Goal: Entertainment & Leisure: Consume media (video, audio)

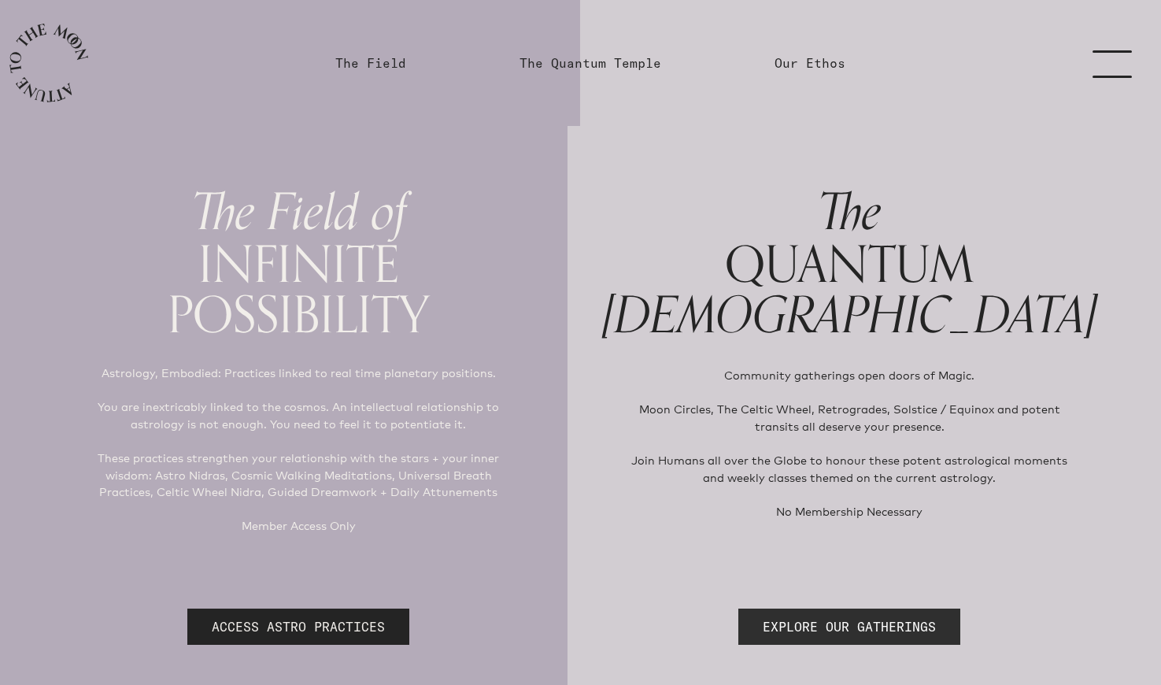
click at [865, 619] on link "EXPLORE OUR GATHERINGS" at bounding box center [850, 627] width 222 height 36
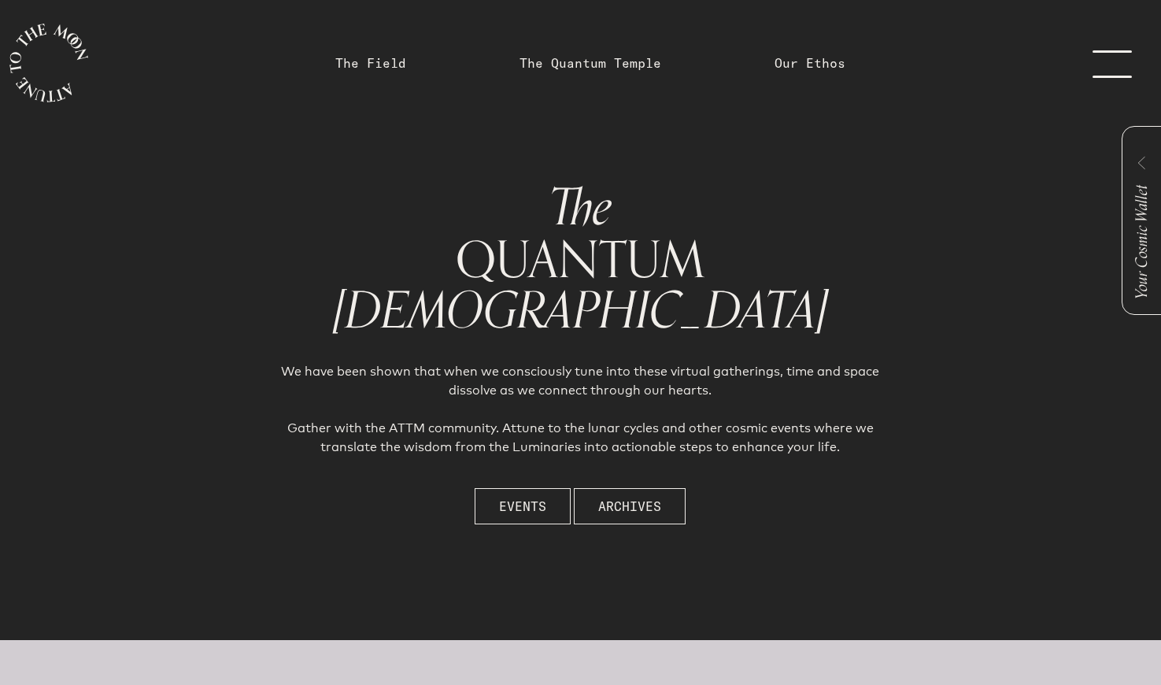
click at [1100, 65] on link "menu" at bounding box center [1122, 63] width 79 height 126
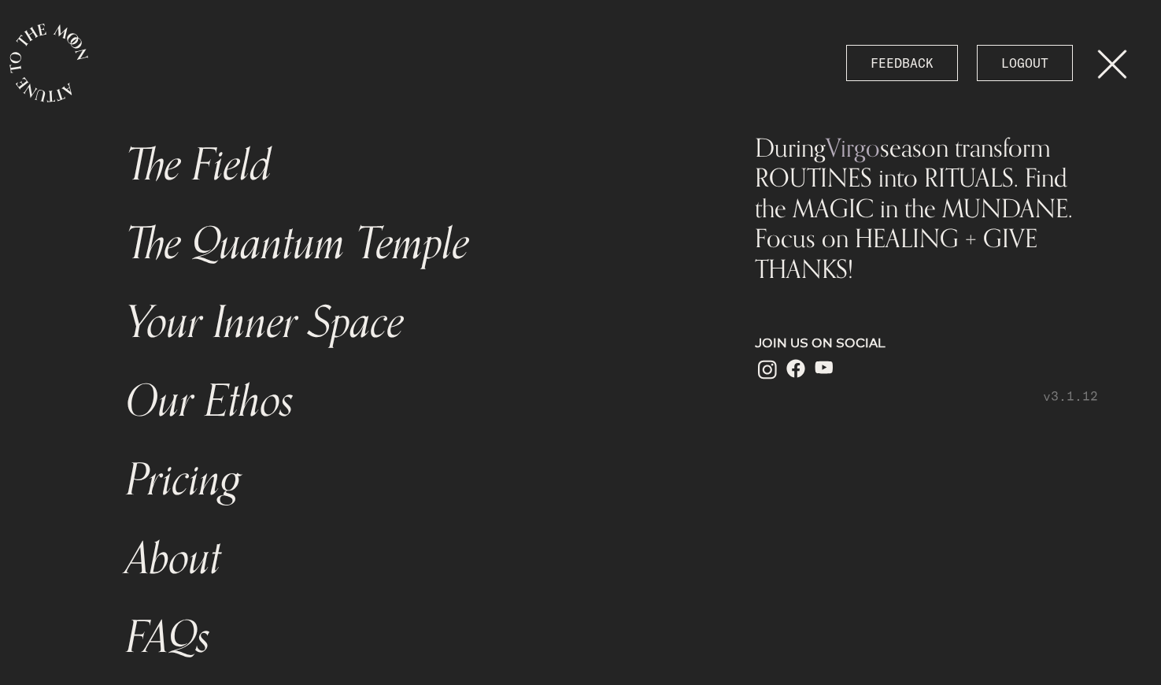
click at [216, 177] on link "The Field" at bounding box center [407, 165] width 581 height 79
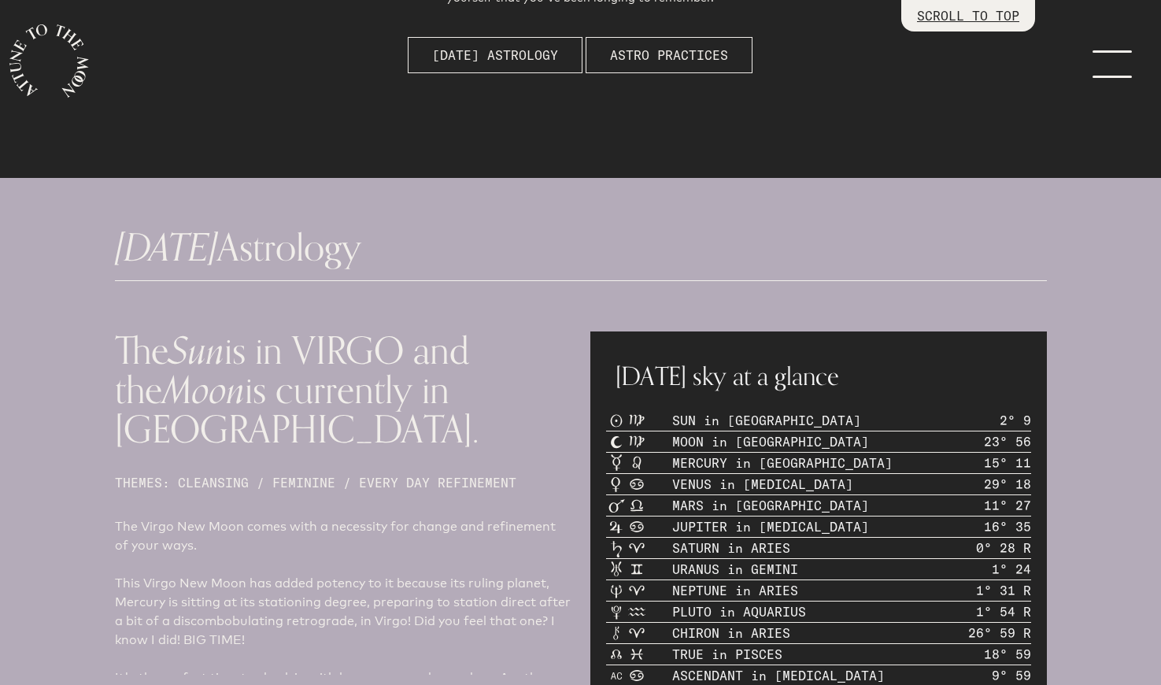
scroll to position [550, 0]
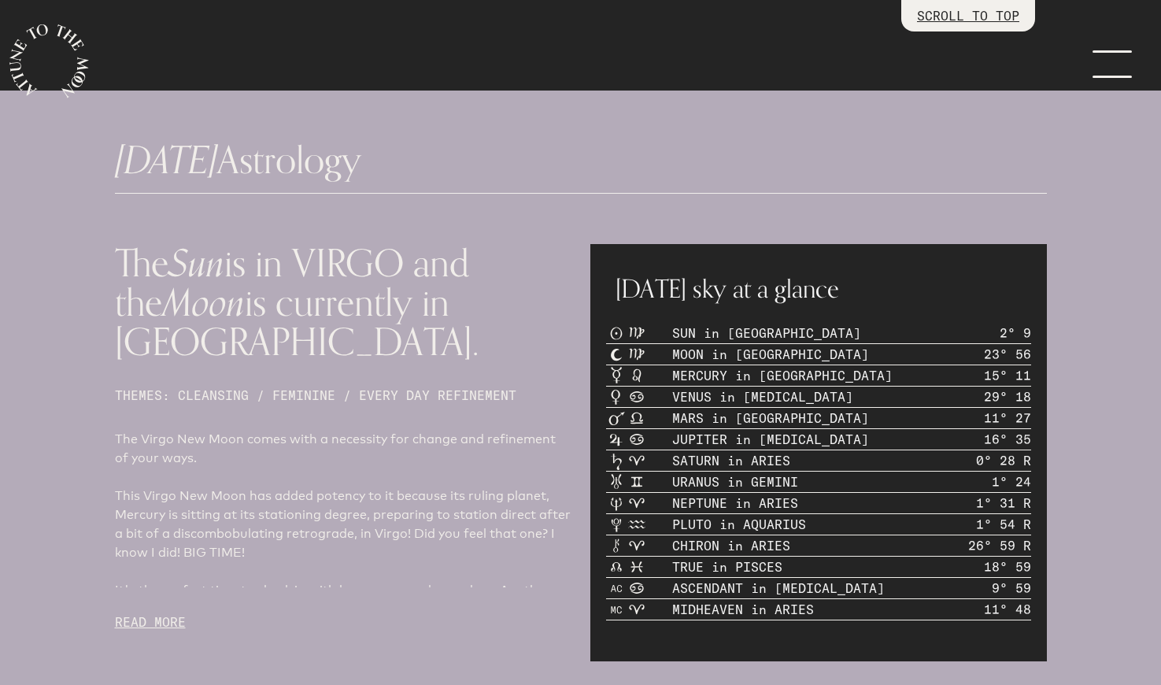
click at [151, 613] on p "READ MORE" at bounding box center [343, 622] width 457 height 19
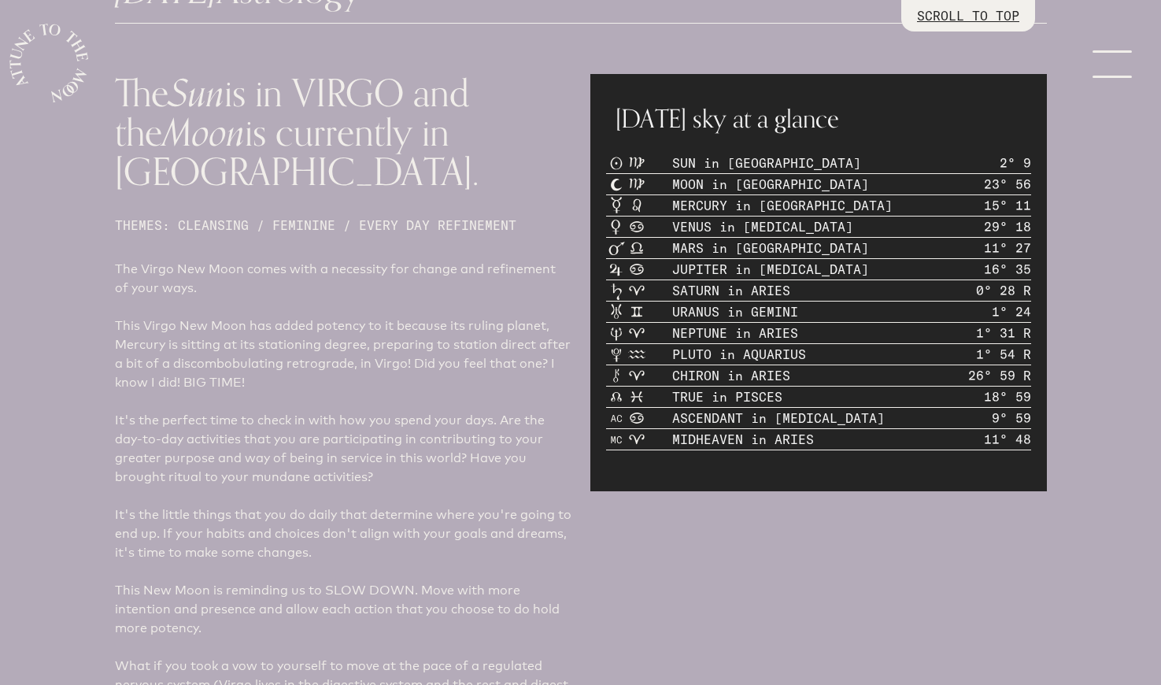
scroll to position [720, 0]
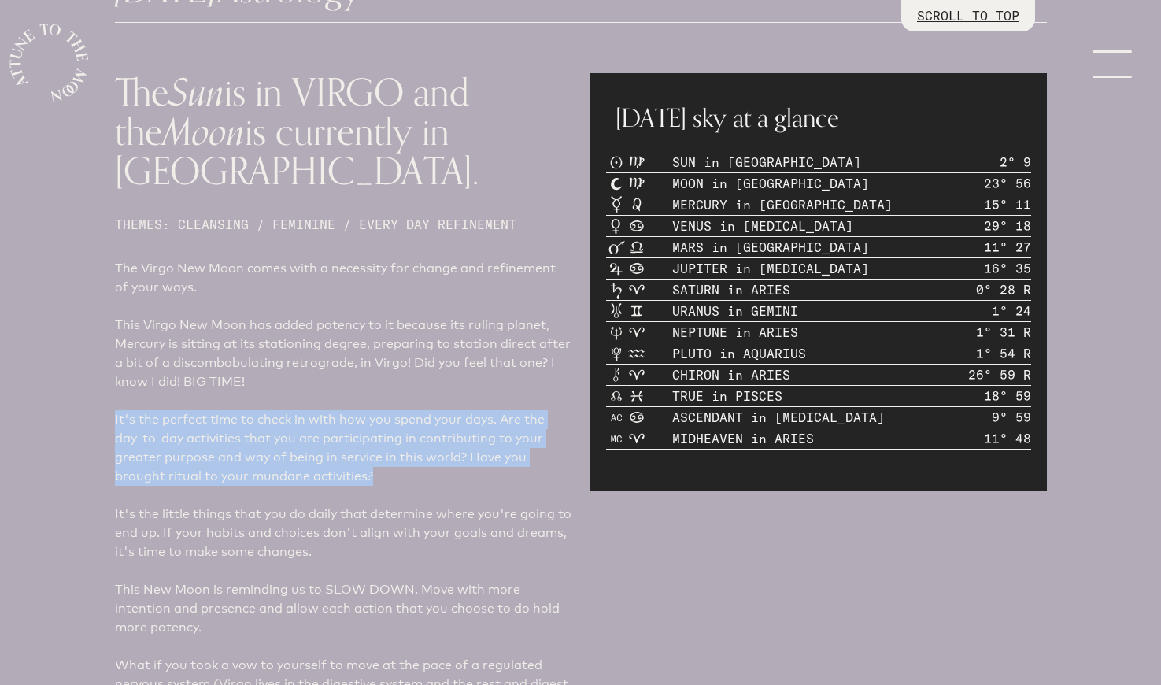
drag, startPoint x: 369, startPoint y: 441, endPoint x: 113, endPoint y: 387, distance: 261.5
click at [113, 387] on div "The Sun is in VIRGO and the Moon is currently in [GEOGRAPHIC_DATA]. THEMES: CLE…" at bounding box center [344, 607] width 476 height 1087
copy p "It's the perfect time to check in with how you spend your days. Are the day-to-…"
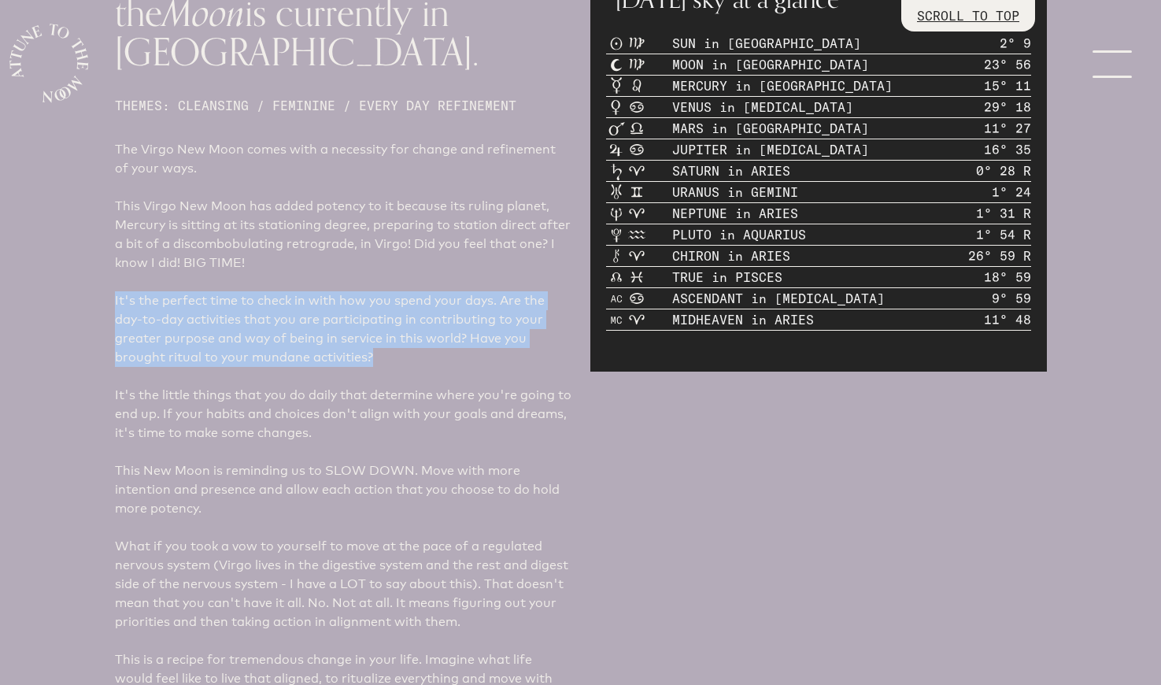
scroll to position [847, 0]
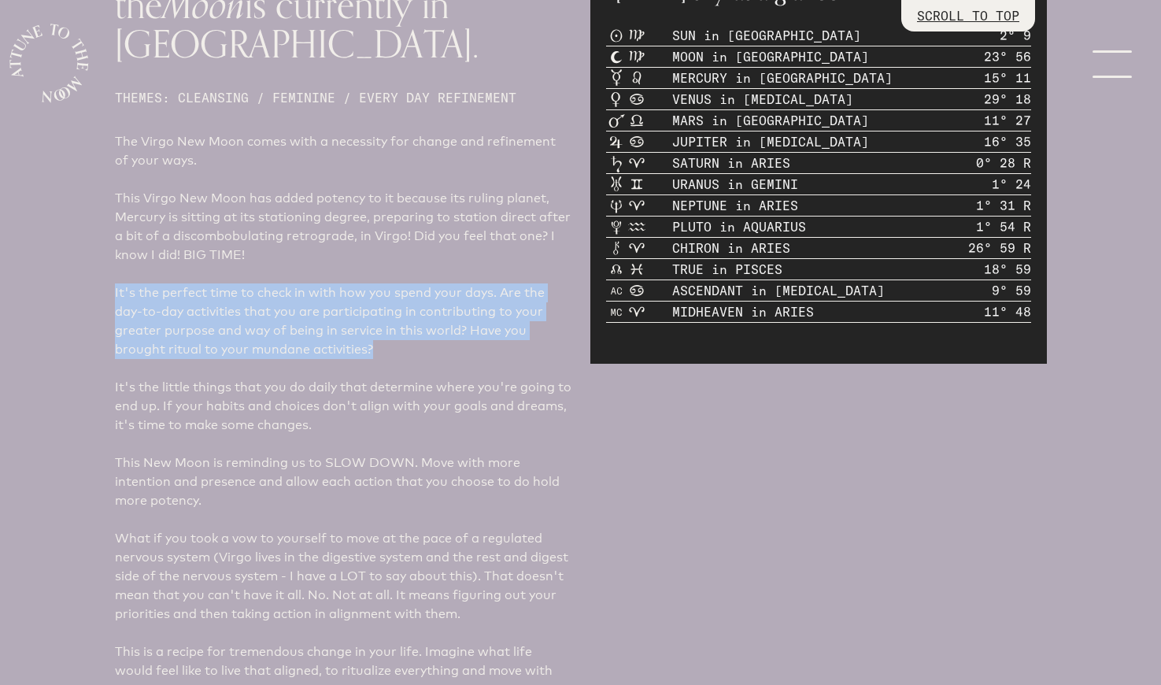
click at [280, 457] on p "This New Moon is reminding us to SLOW DOWN. Move with more intention and presen…" at bounding box center [343, 482] width 457 height 57
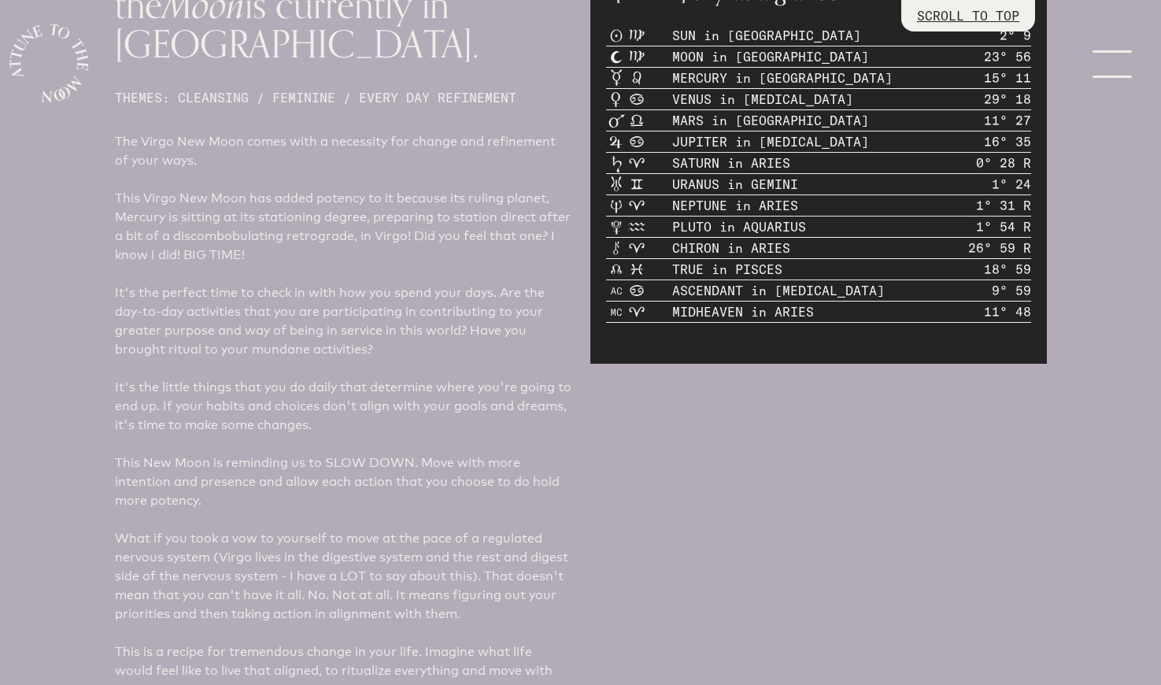
click at [280, 457] on p "This New Moon is reminding us to SLOW DOWN. Move with more intention and presen…" at bounding box center [343, 482] width 457 height 57
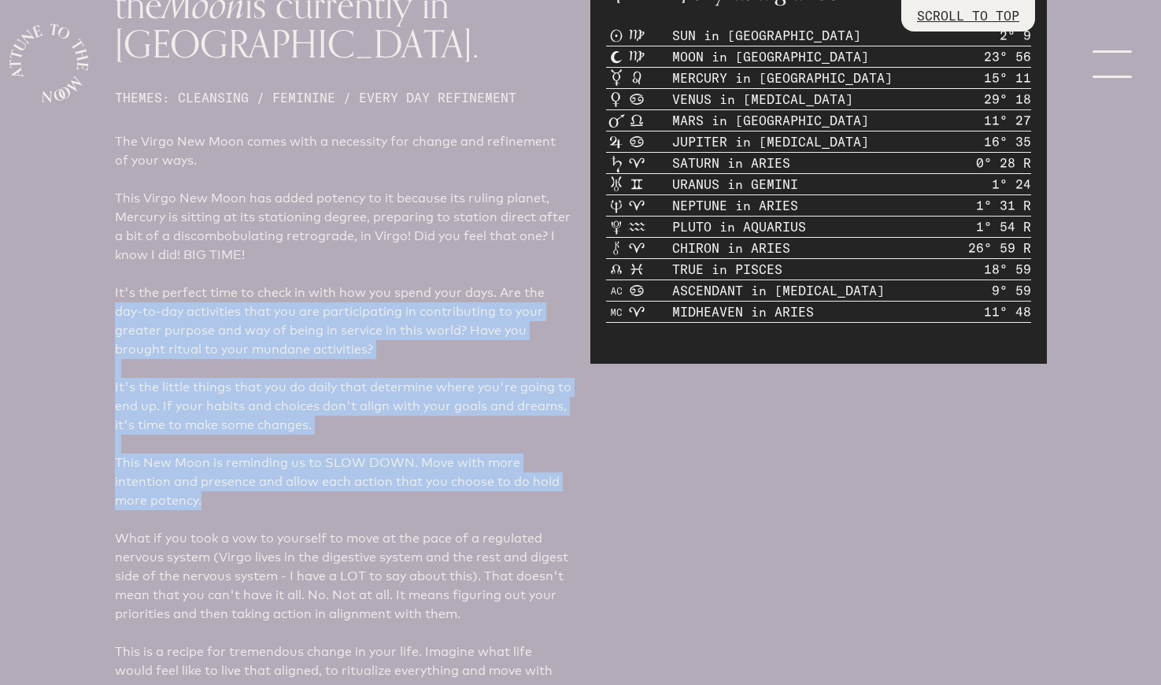
drag, startPoint x: 282, startPoint y: 457, endPoint x: 78, endPoint y: 264, distance: 280.7
click at [78, 264] on div "[DATE] Astrology The Sun is in VIRGO and the Moon is currently in VIRGO. THEMES…" at bounding box center [581, 549] width 1058 height 1513
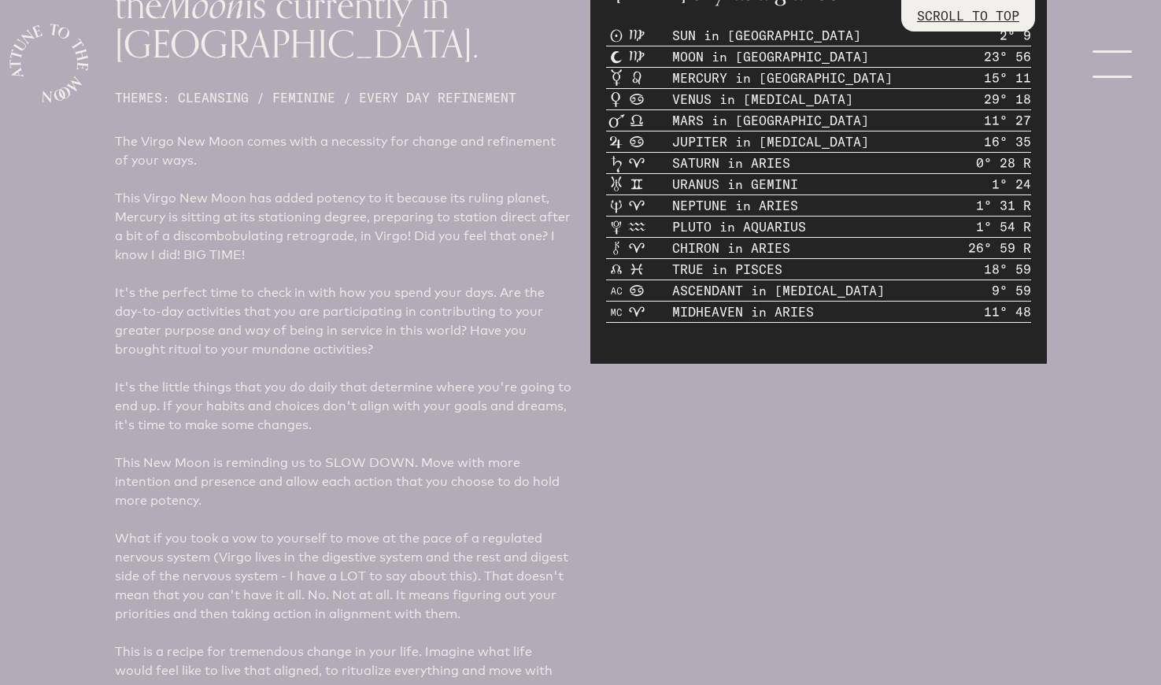
click at [296, 570] on p "What if you took a vow to yourself to move at the pace of a regulated nervous s…" at bounding box center [343, 576] width 457 height 94
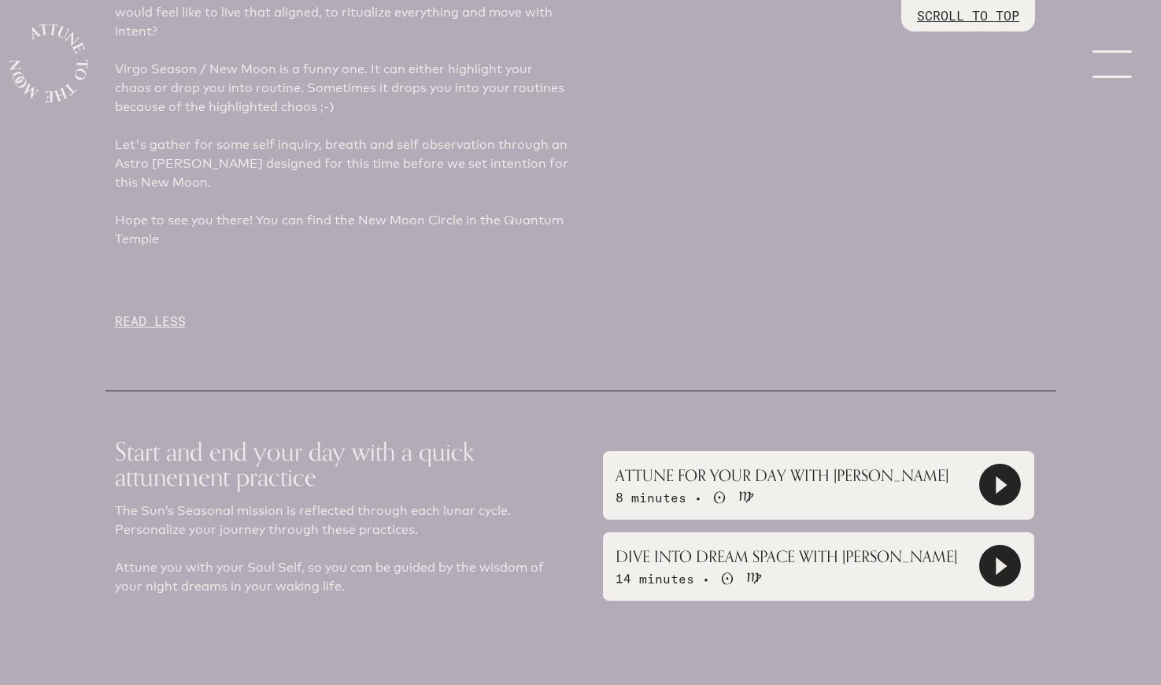
scroll to position [1513, 0]
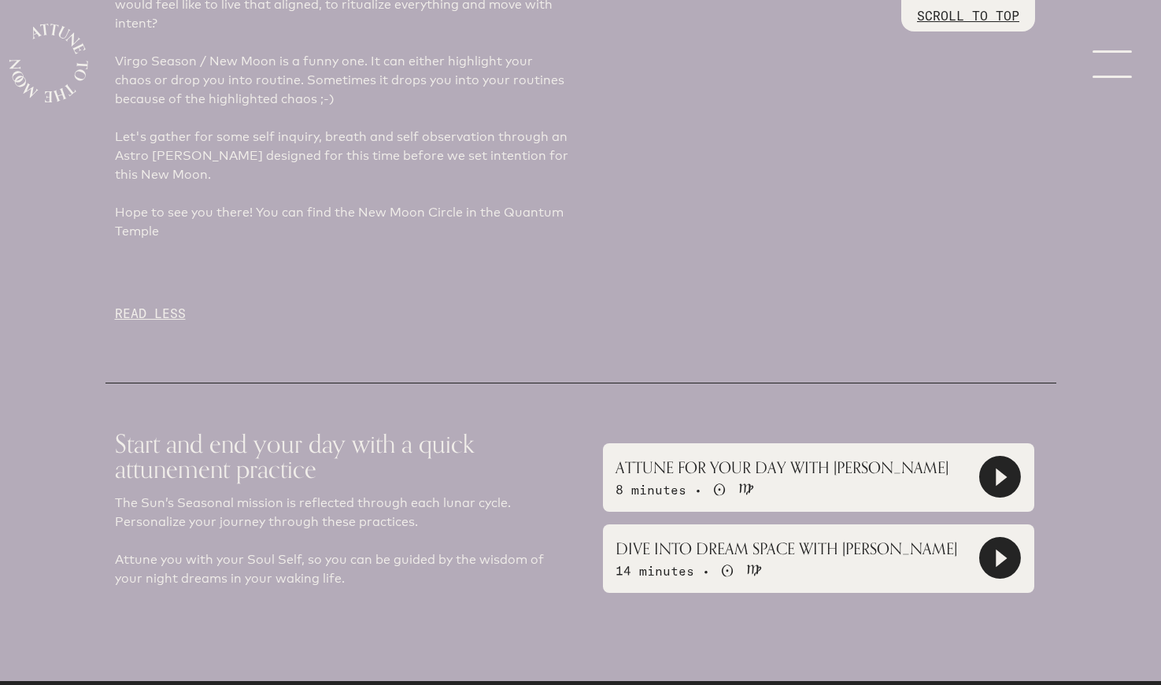
click at [685, 563] on span "14 minutes •" at bounding box center [663, 571] width 94 height 16
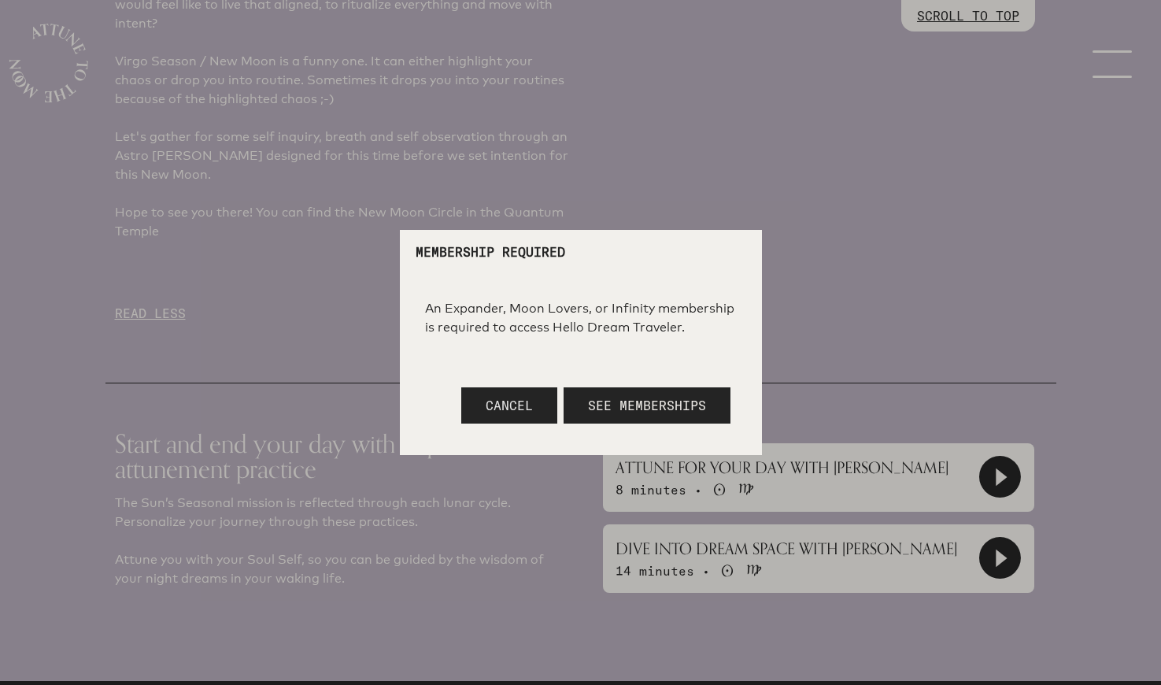
click at [508, 402] on span "Cancel" at bounding box center [509, 406] width 47 height 16
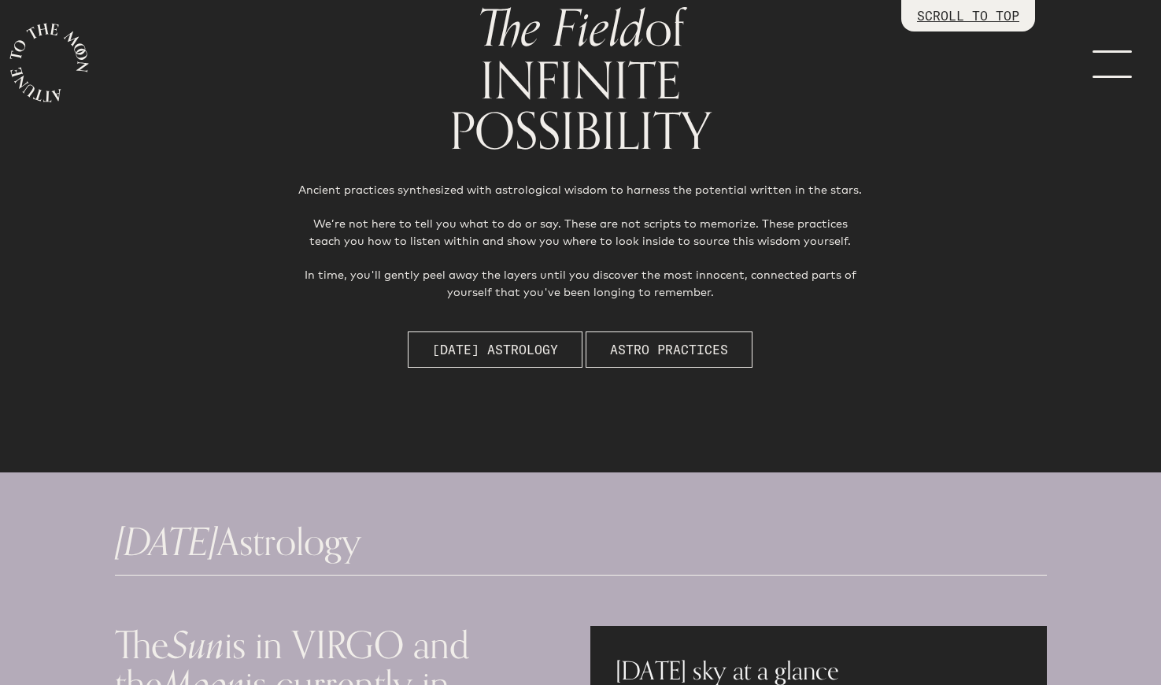
scroll to position [168, 0]
click at [725, 348] on span "Astro Practices" at bounding box center [669, 349] width 118 height 19
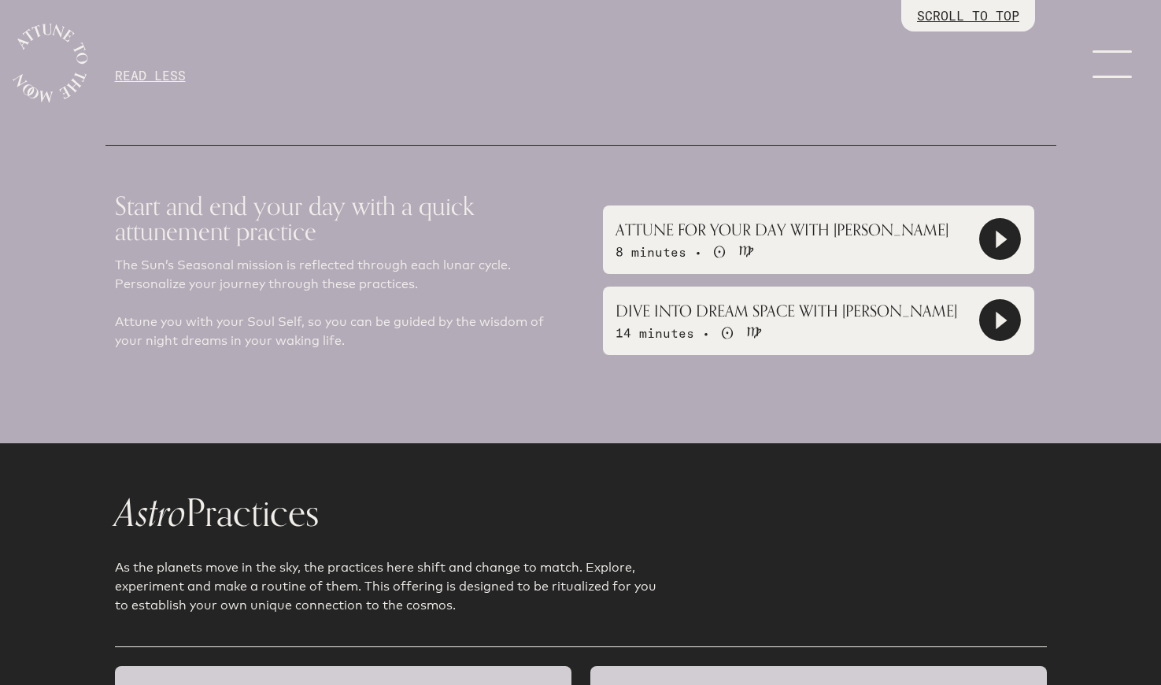
scroll to position [1889, 0]
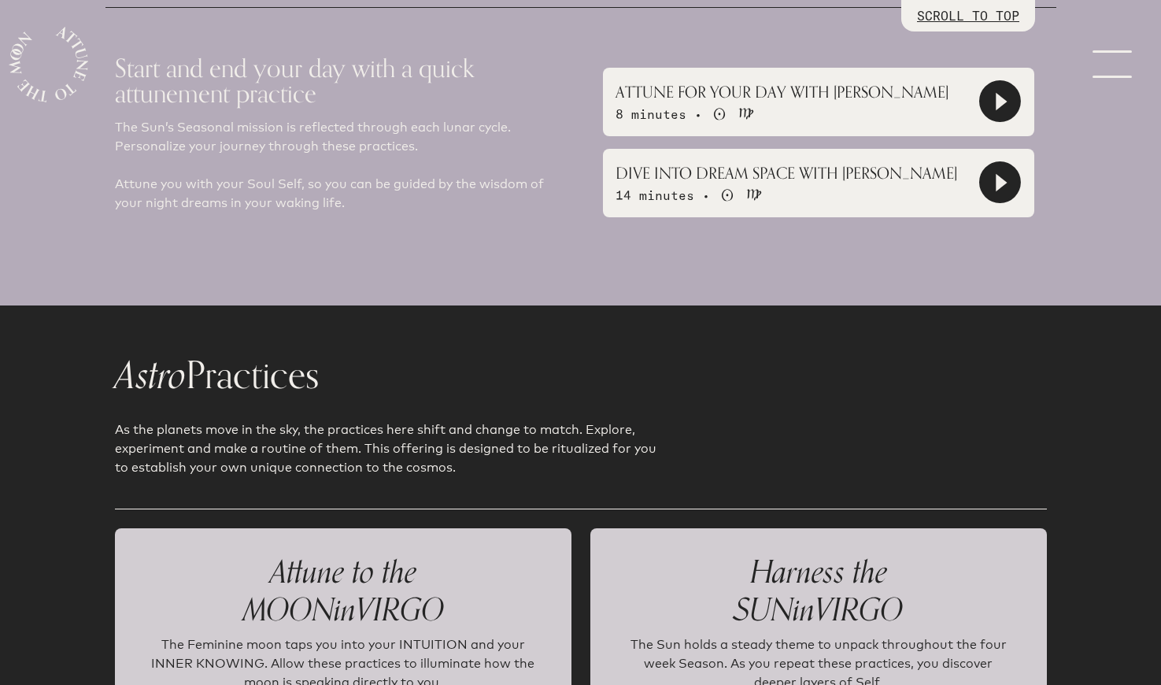
click at [1100, 70] on link "menu" at bounding box center [1122, 63] width 79 height 126
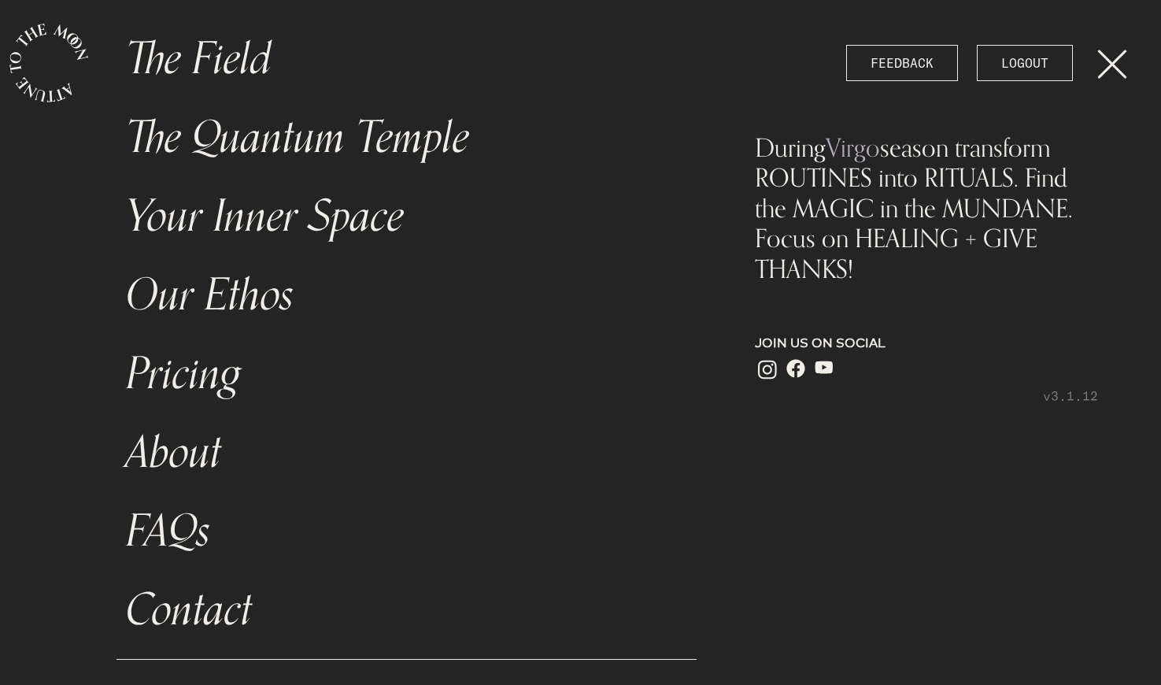
scroll to position [106, 0]
click at [250, 68] on link "The Field" at bounding box center [407, 59] width 581 height 79
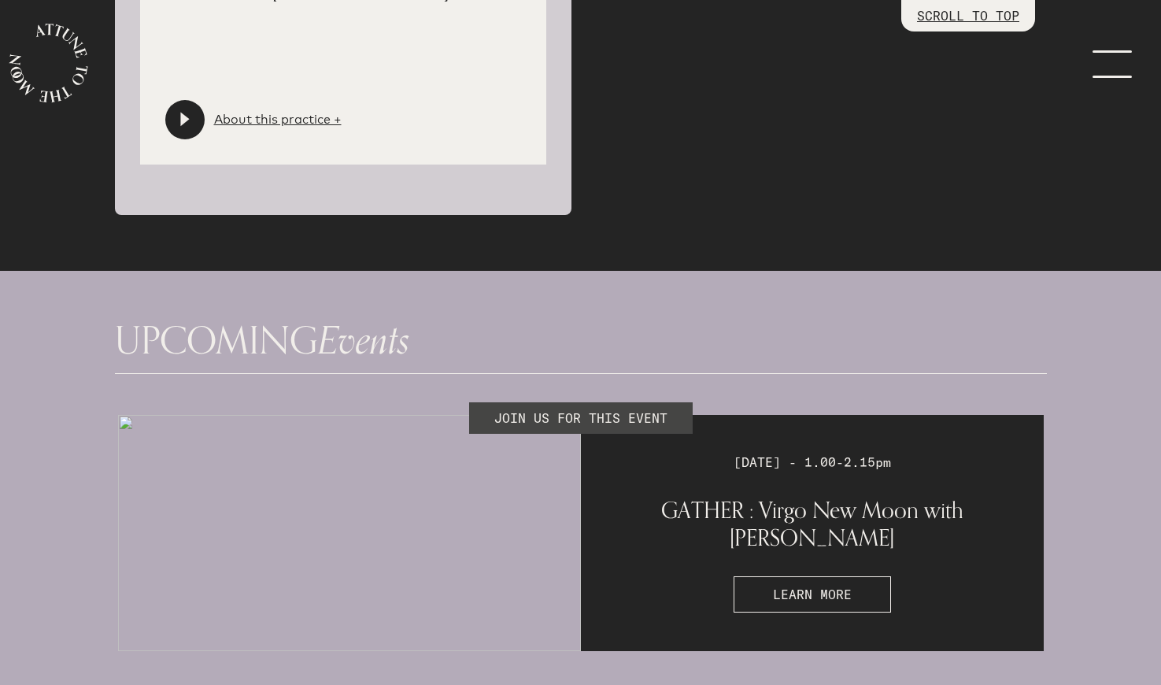
scroll to position [4446, 0]
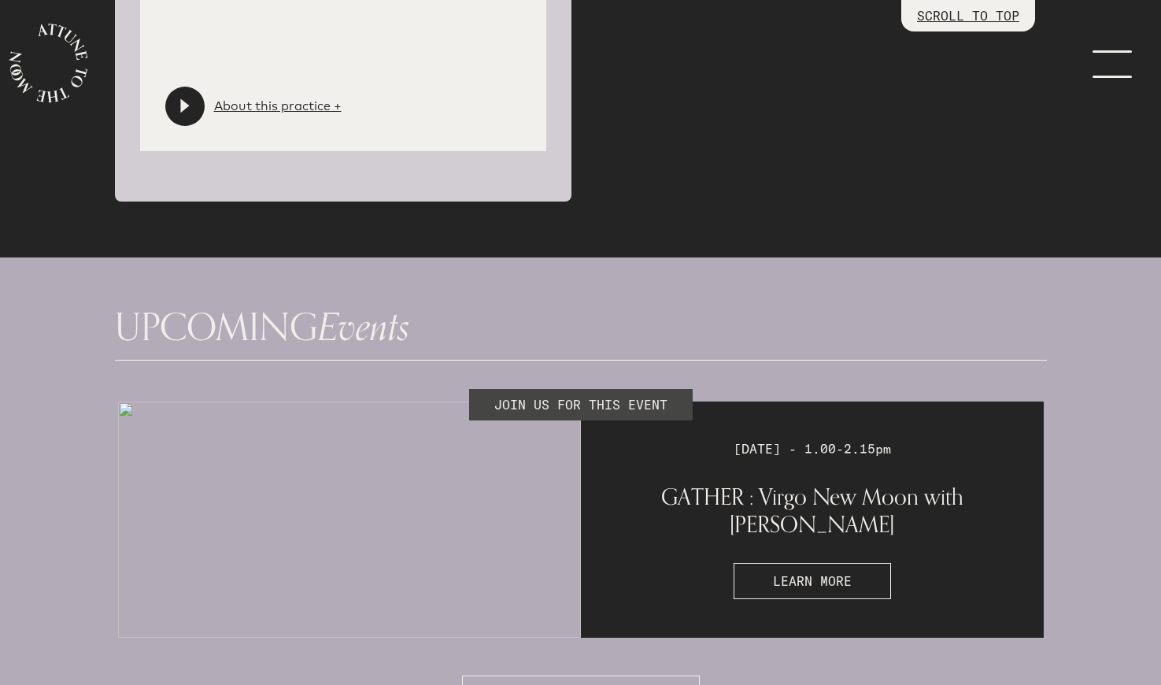
click at [705, 506] on div "[DATE] - 1.00-2.15pm GATHER : Virgo New Moon with [PERSON_NAME] LEARN MORE" at bounding box center [812, 520] width 463 height 236
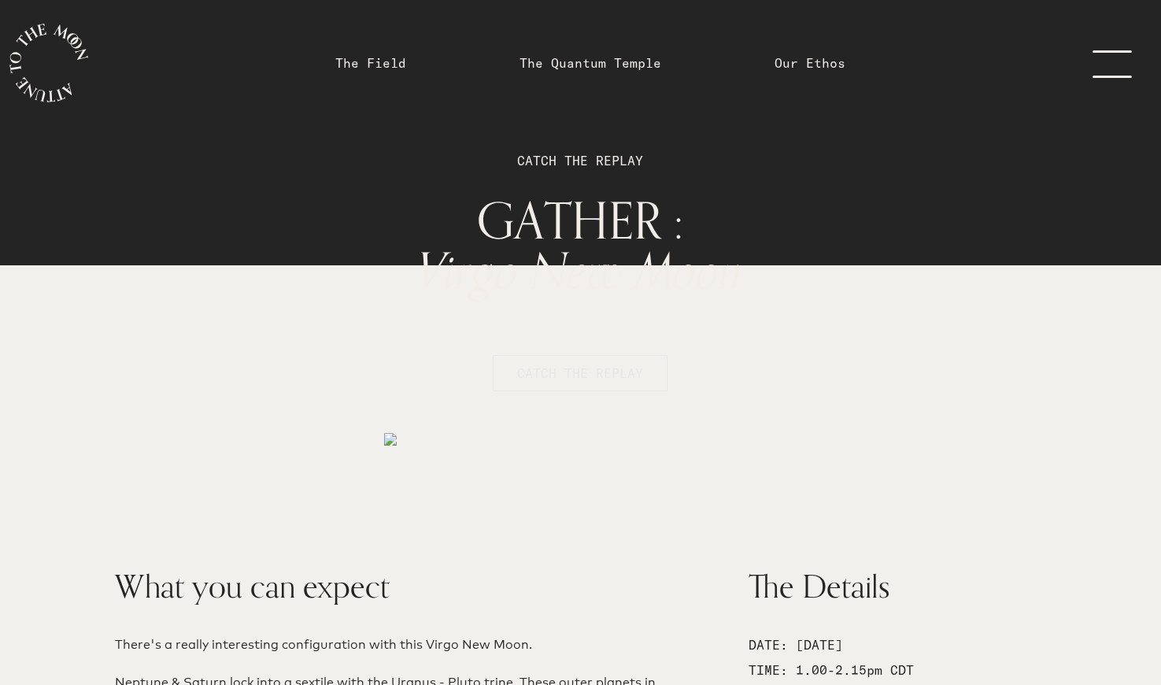
click at [609, 380] on span "CATCH THE REPLAY" at bounding box center [580, 373] width 126 height 19
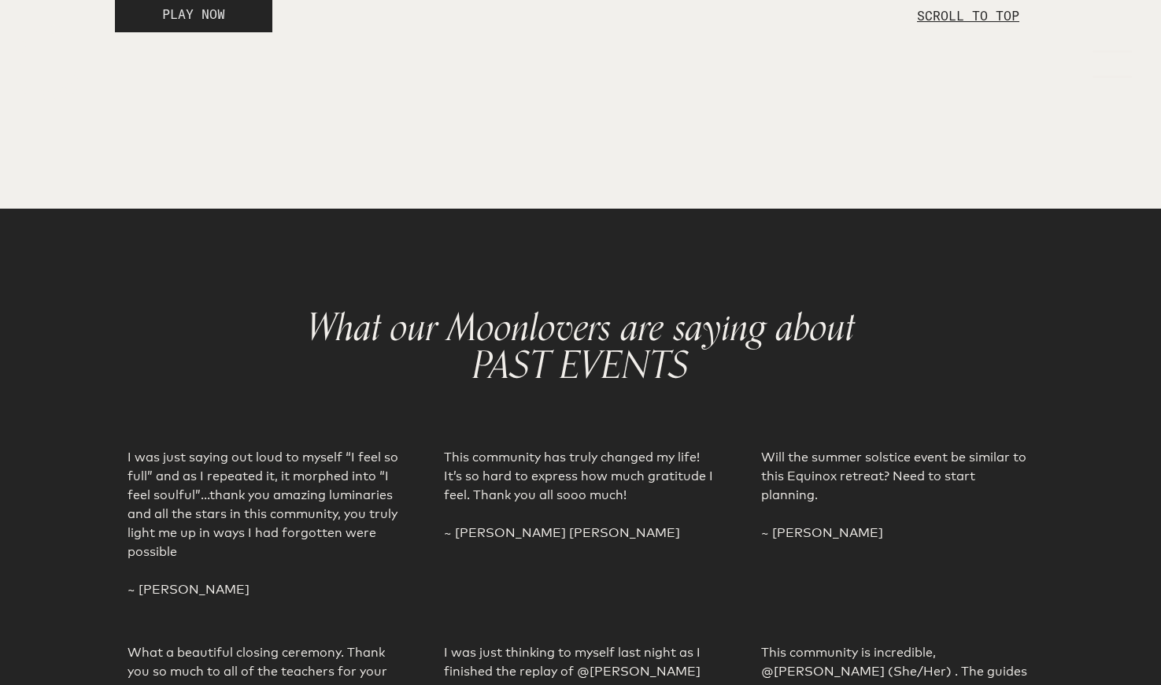
click at [246, 32] on button "PLAY NOW" at bounding box center [193, 14] width 157 height 36
